Goal: Find specific page/section: Find specific page/section

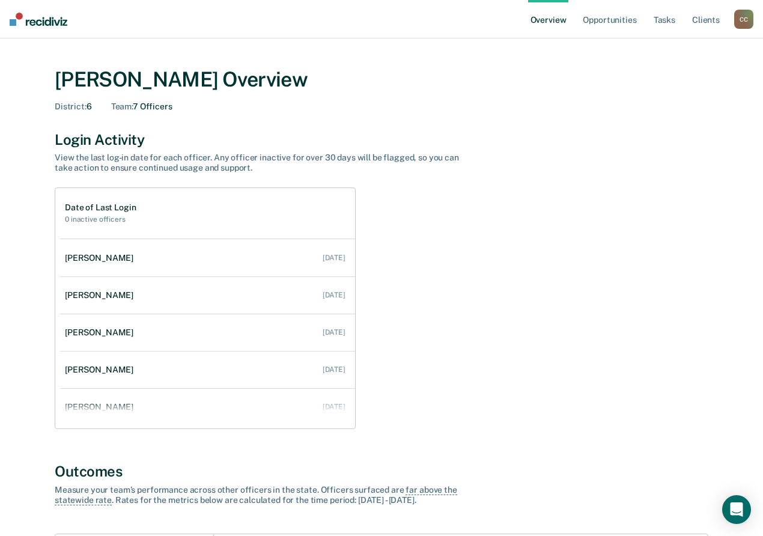
click at [743, 12] on div "C C" at bounding box center [743, 19] width 19 height 19
click at [668, 75] on link "Go to Operations" at bounding box center [695, 78] width 97 height 10
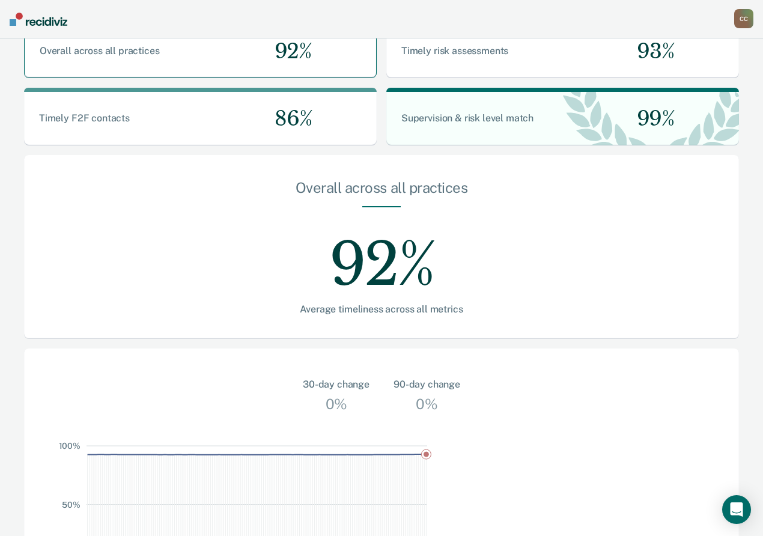
scroll to position [316, 0]
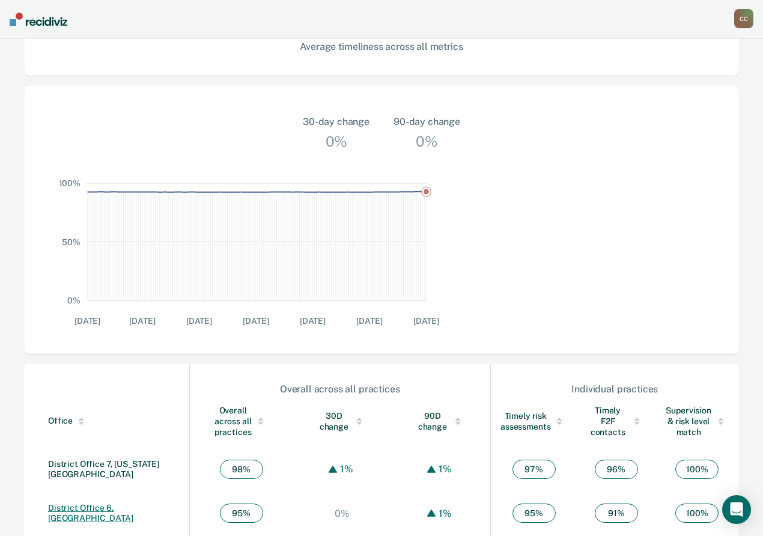
click at [82, 503] on link "District Office 6, [GEOGRAPHIC_DATA]" at bounding box center [90, 513] width 85 height 20
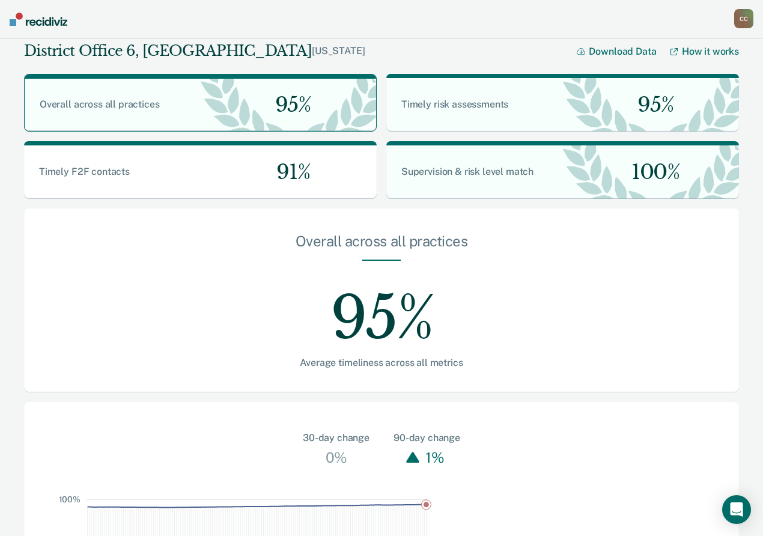
scroll to position [316, 0]
